Goal: Transaction & Acquisition: Purchase product/service

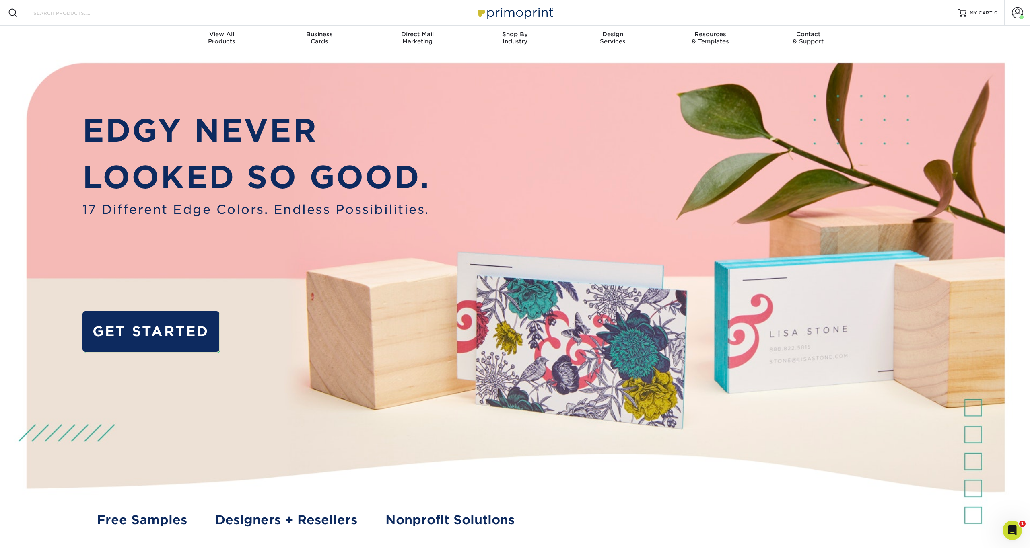
click at [86, 10] on input "Search Products" at bounding box center [72, 13] width 78 height 10
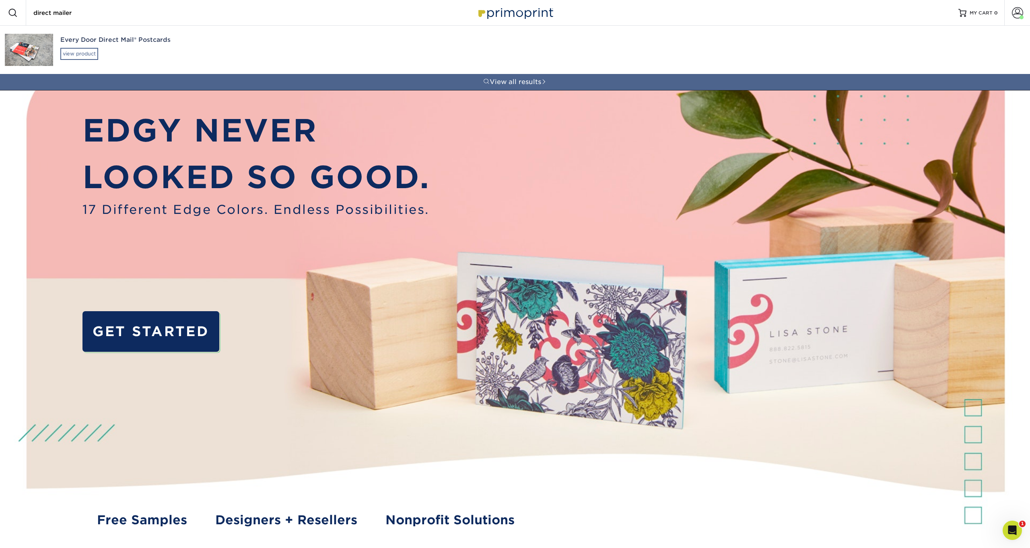
type input "direct mailer"
click at [80, 52] on div "view product" at bounding box center [79, 54] width 38 height 12
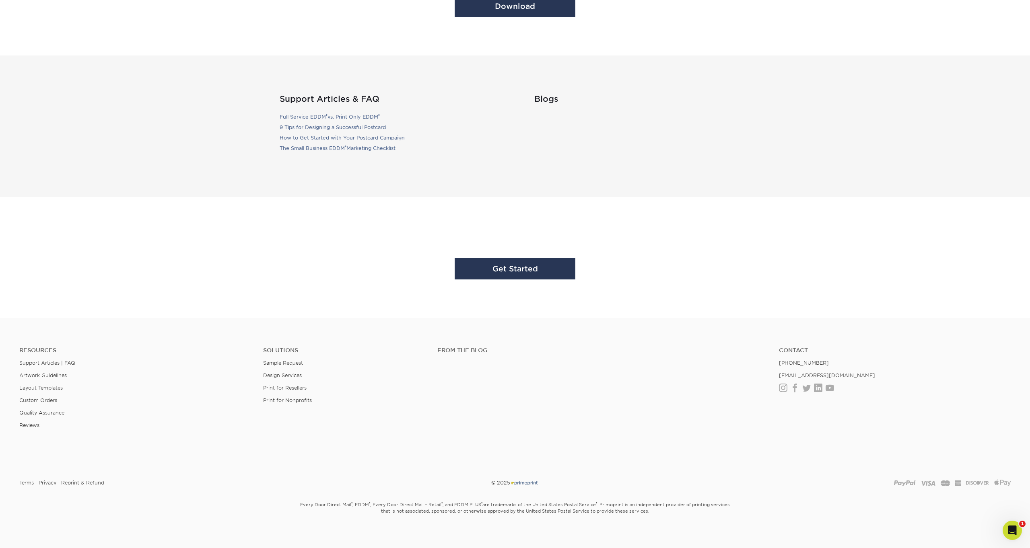
scroll to position [2316, 0]
click at [43, 385] on link "Layout Templates" at bounding box center [40, 388] width 43 height 6
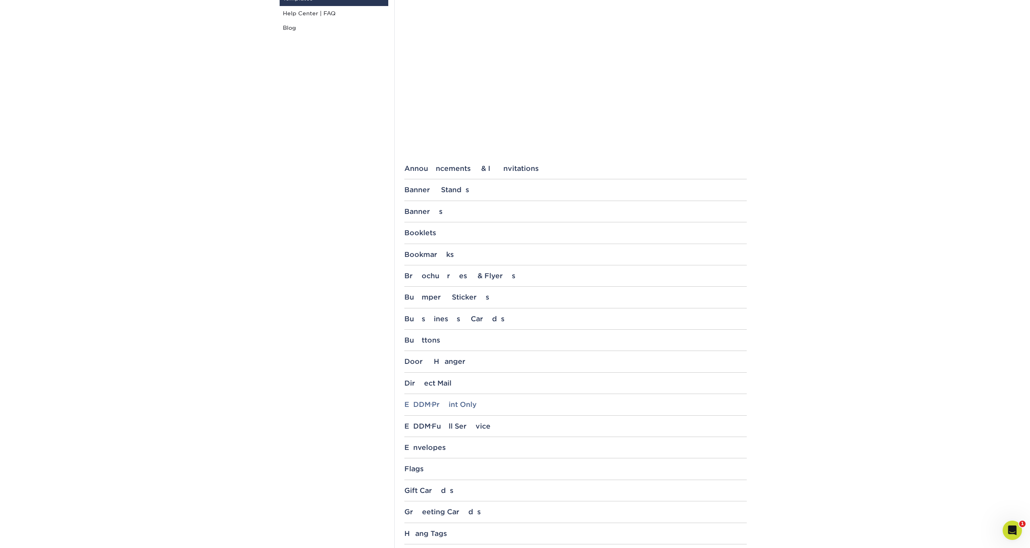
scroll to position [190, 0]
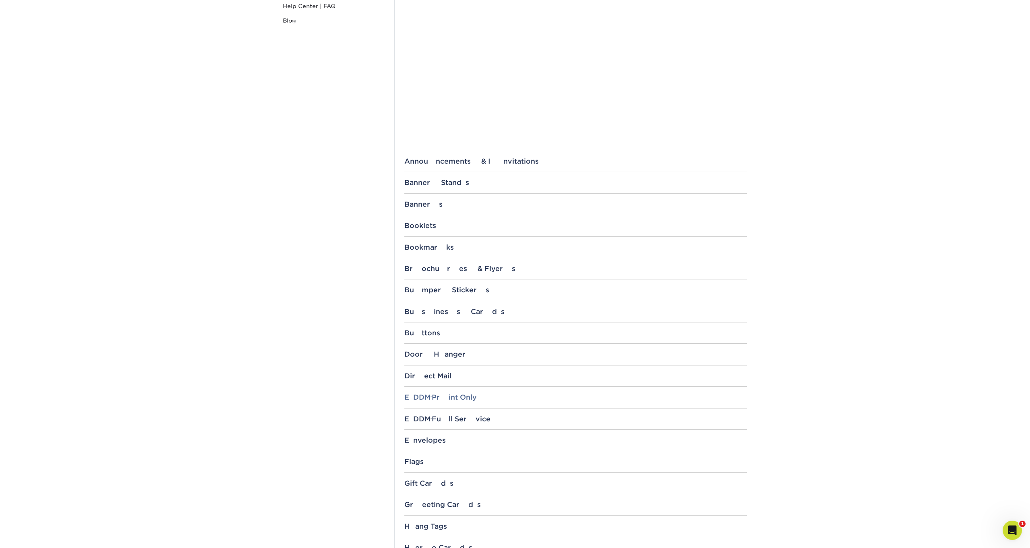
click at [454, 397] on div "EDDM ® Print Only" at bounding box center [575, 397] width 342 height 8
click at [445, 375] on div "Direct Mail" at bounding box center [575, 376] width 342 height 8
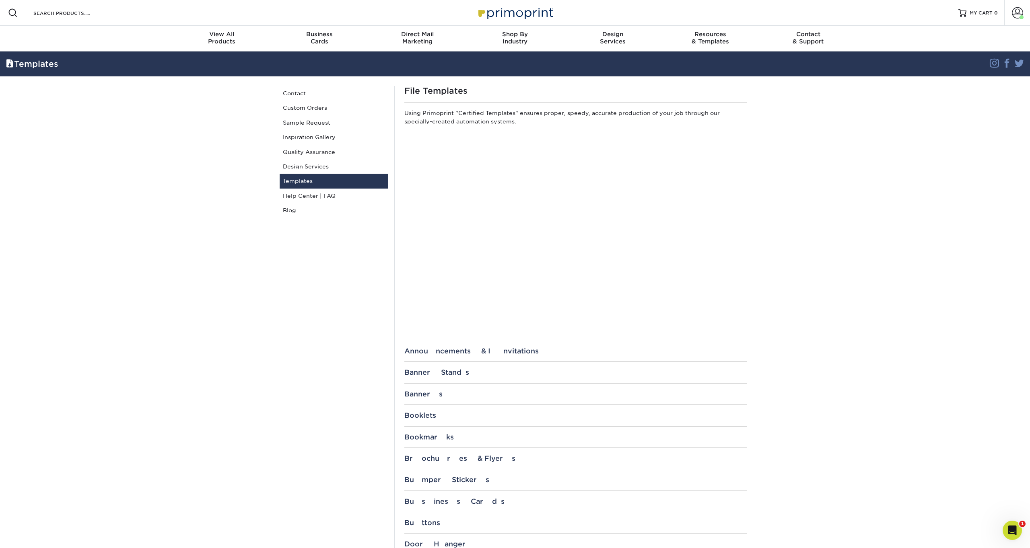
scroll to position [0, 0]
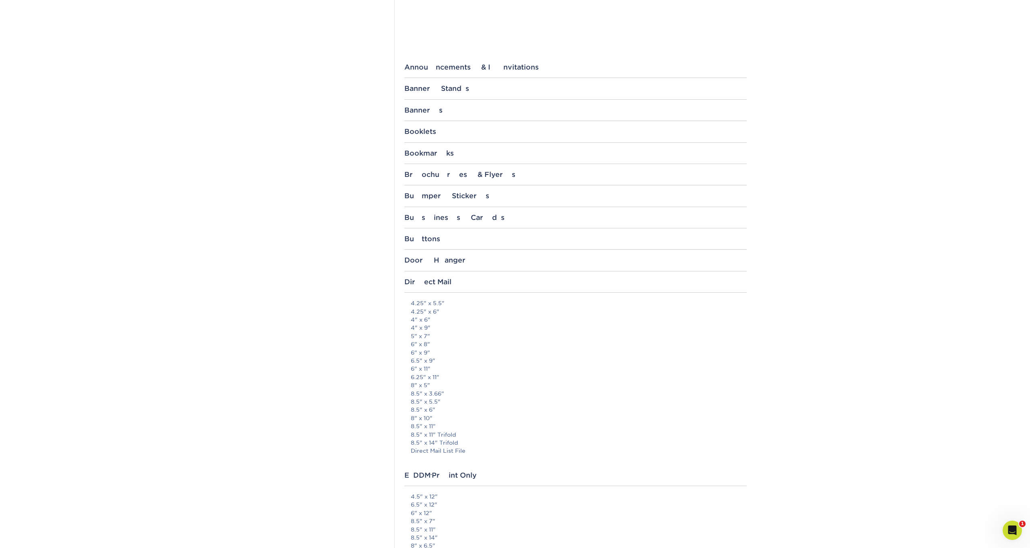
scroll to position [294, 0]
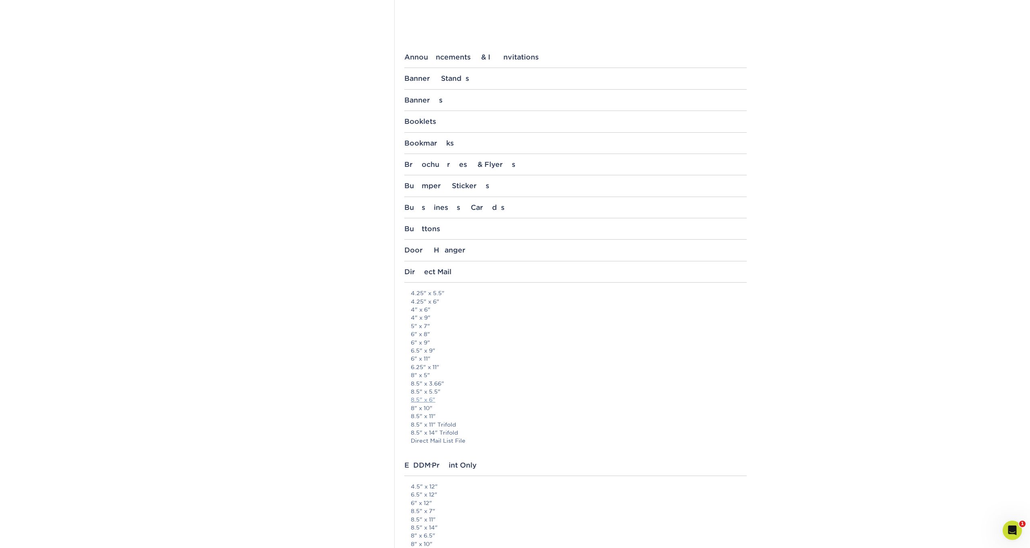
click at [421, 397] on link "8.5" x 6"" at bounding box center [423, 400] width 25 height 6
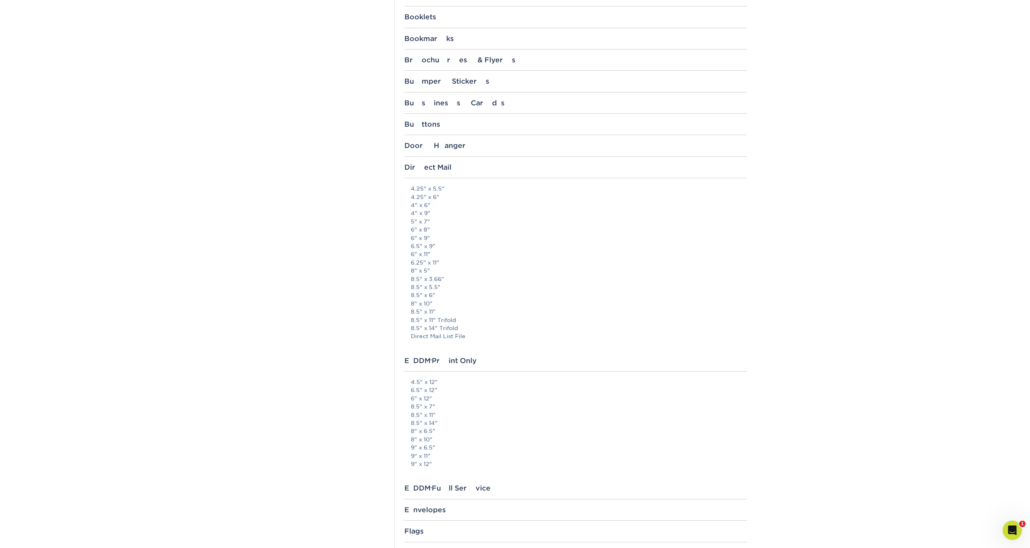
scroll to position [432, 0]
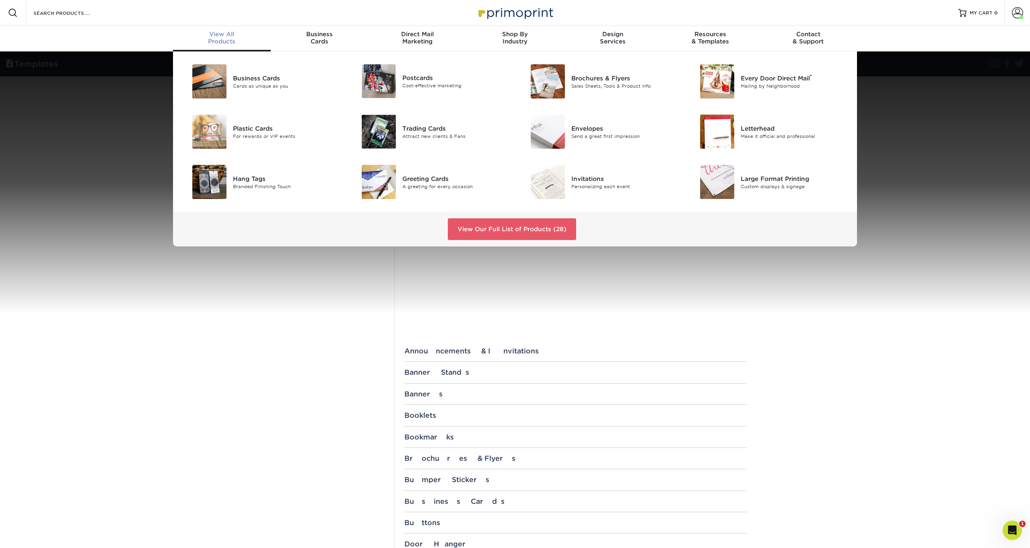
click at [228, 36] on span "View All" at bounding box center [222, 34] width 98 height 7
click at [718, 81] on img at bounding box center [717, 81] width 34 height 34
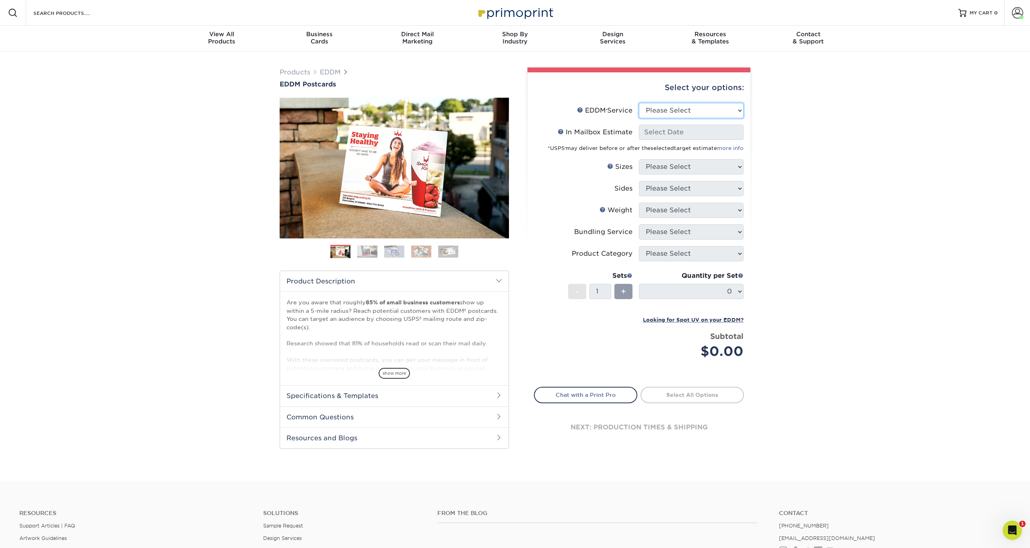
select select "print_only"
select select "-1"
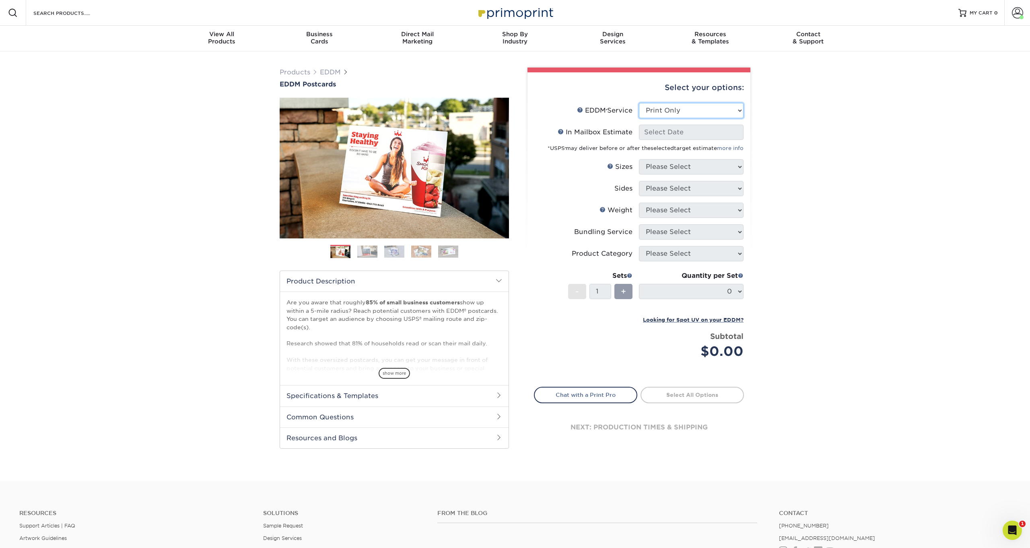
select select "-1"
